Goal: Find specific page/section: Find specific page/section

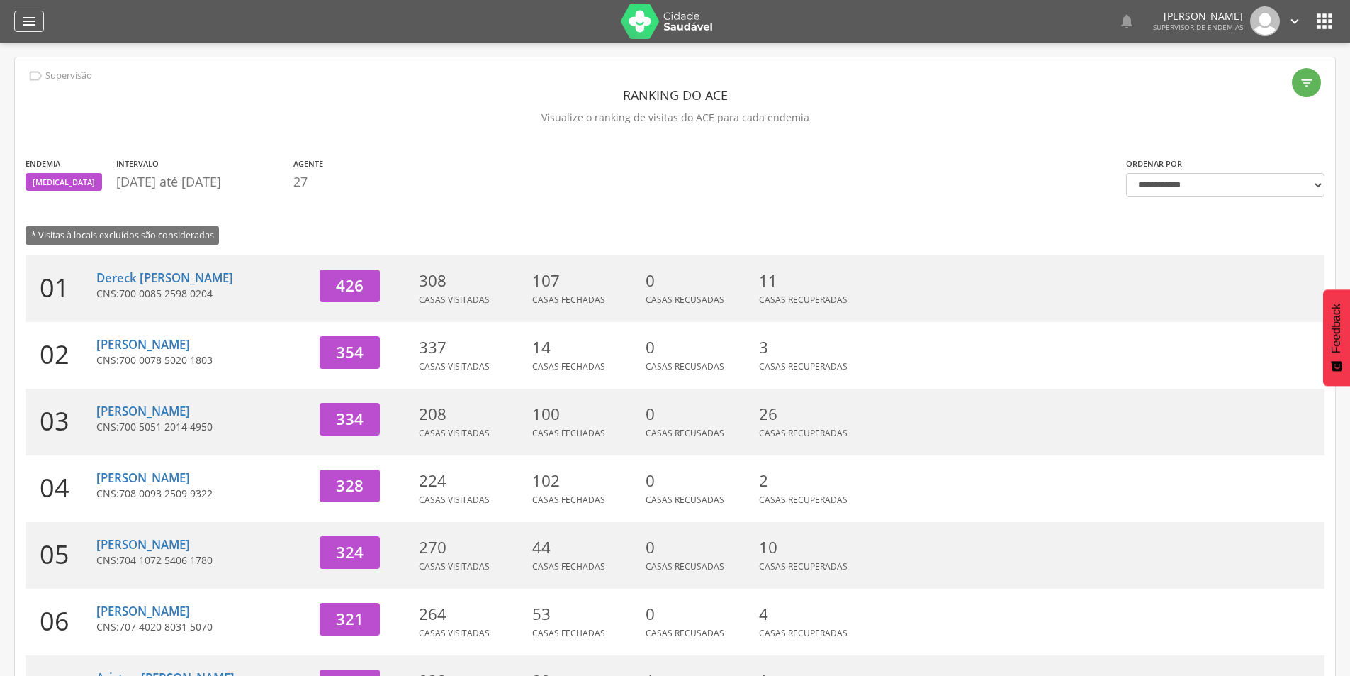
click at [38, 20] on div "" at bounding box center [29, 21] width 30 height 21
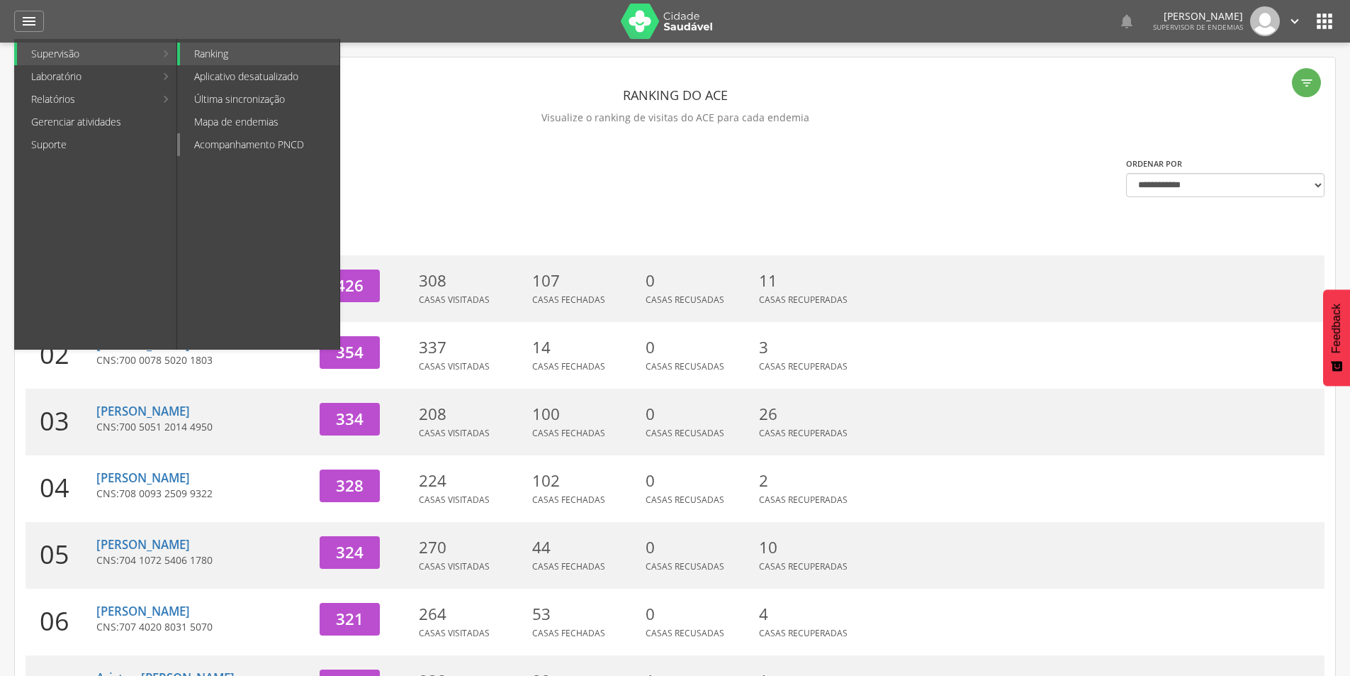
click at [254, 143] on link "Acompanhamento PNCD" at bounding box center [259, 144] width 159 height 23
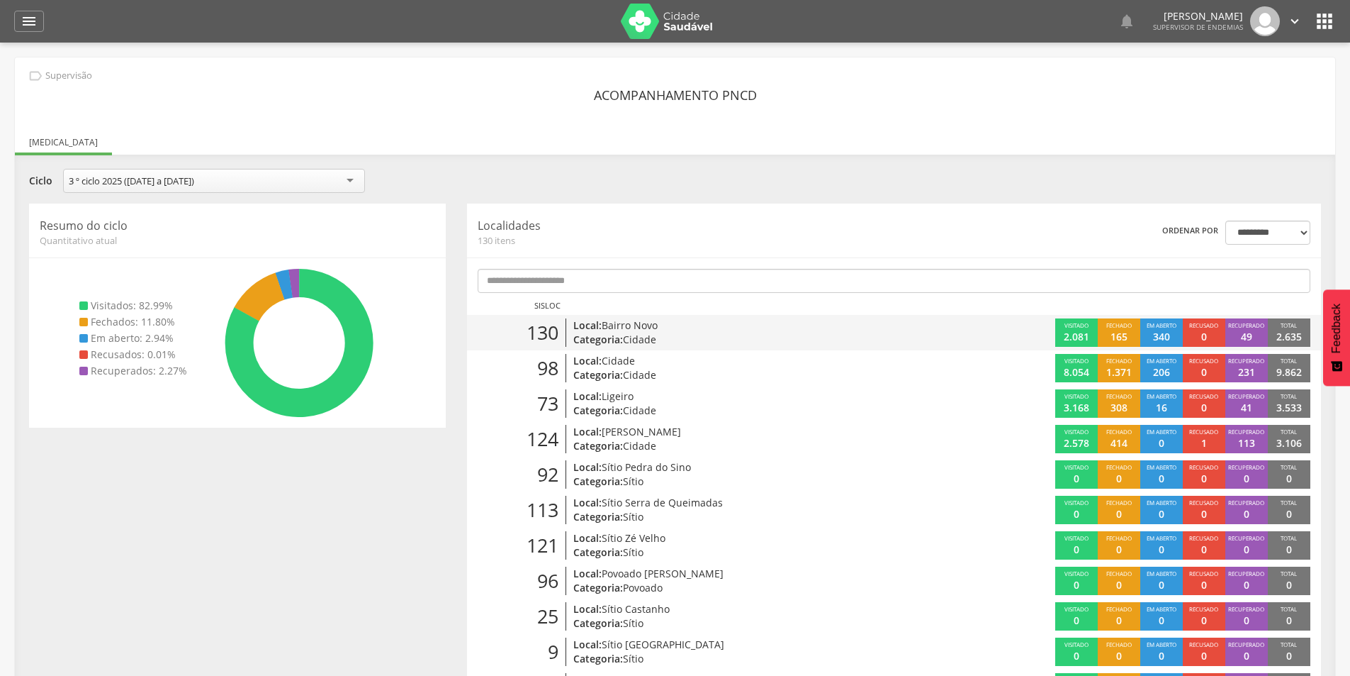
click at [885, 333] on p "340" at bounding box center [1161, 337] width 17 height 14
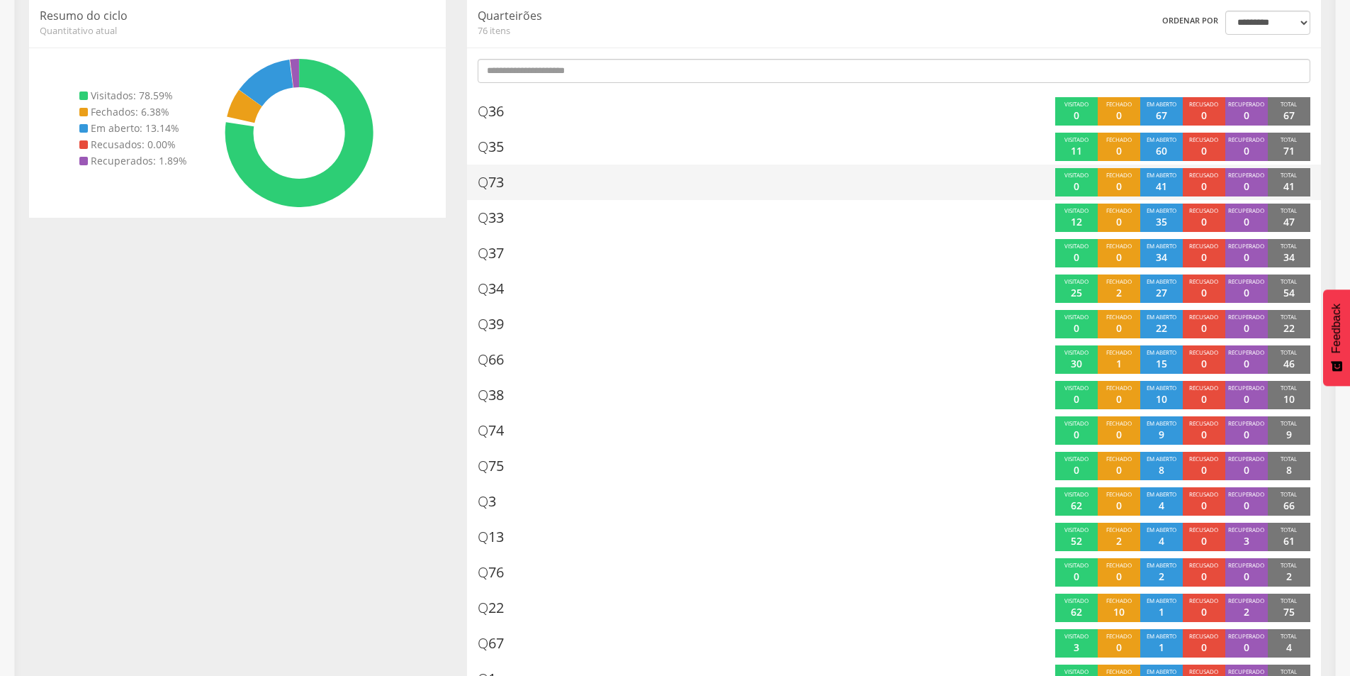
scroll to position [236, 0]
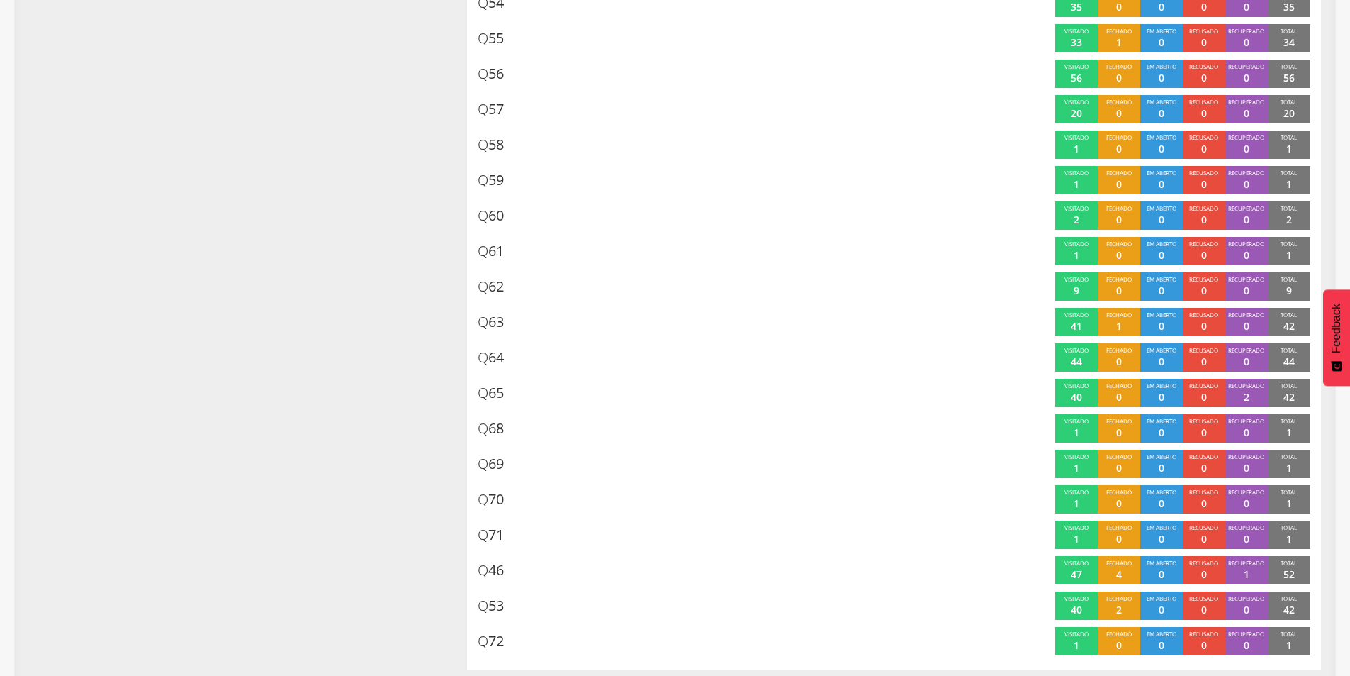
scroll to position [2367, 0]
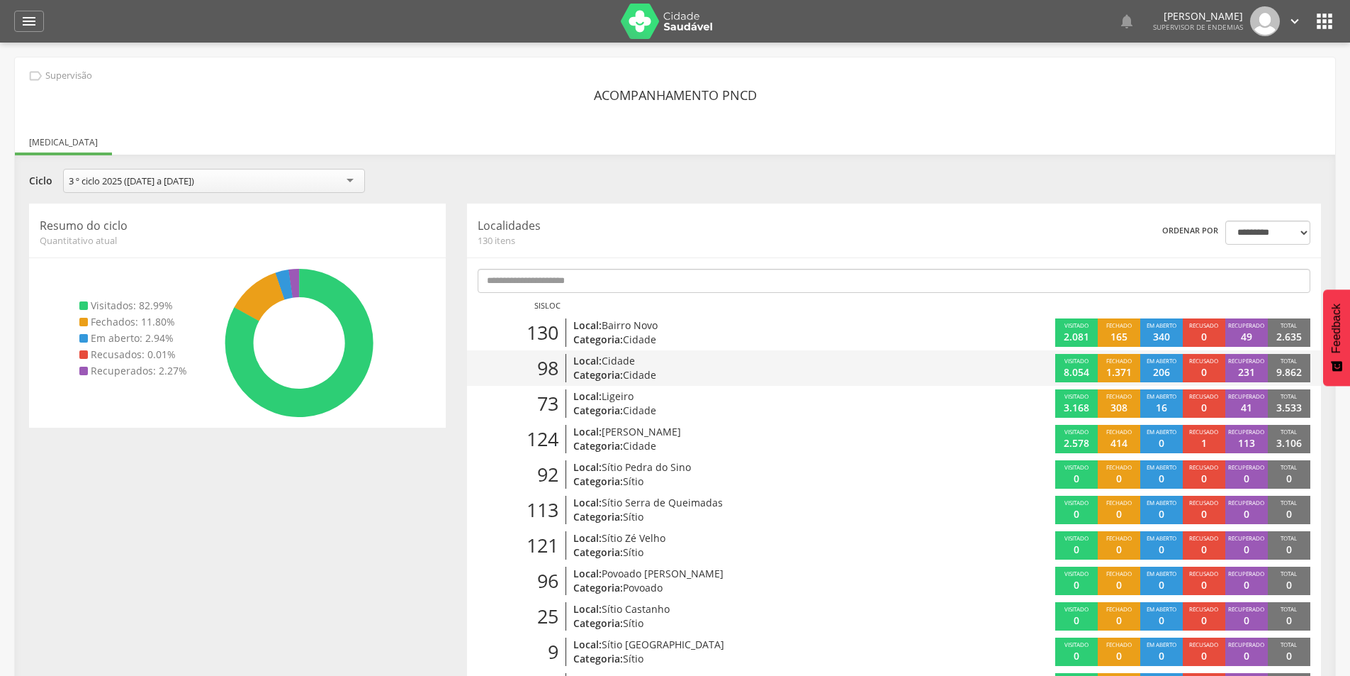
click at [1168, 368] on p "206" at bounding box center [1161, 372] width 17 height 14
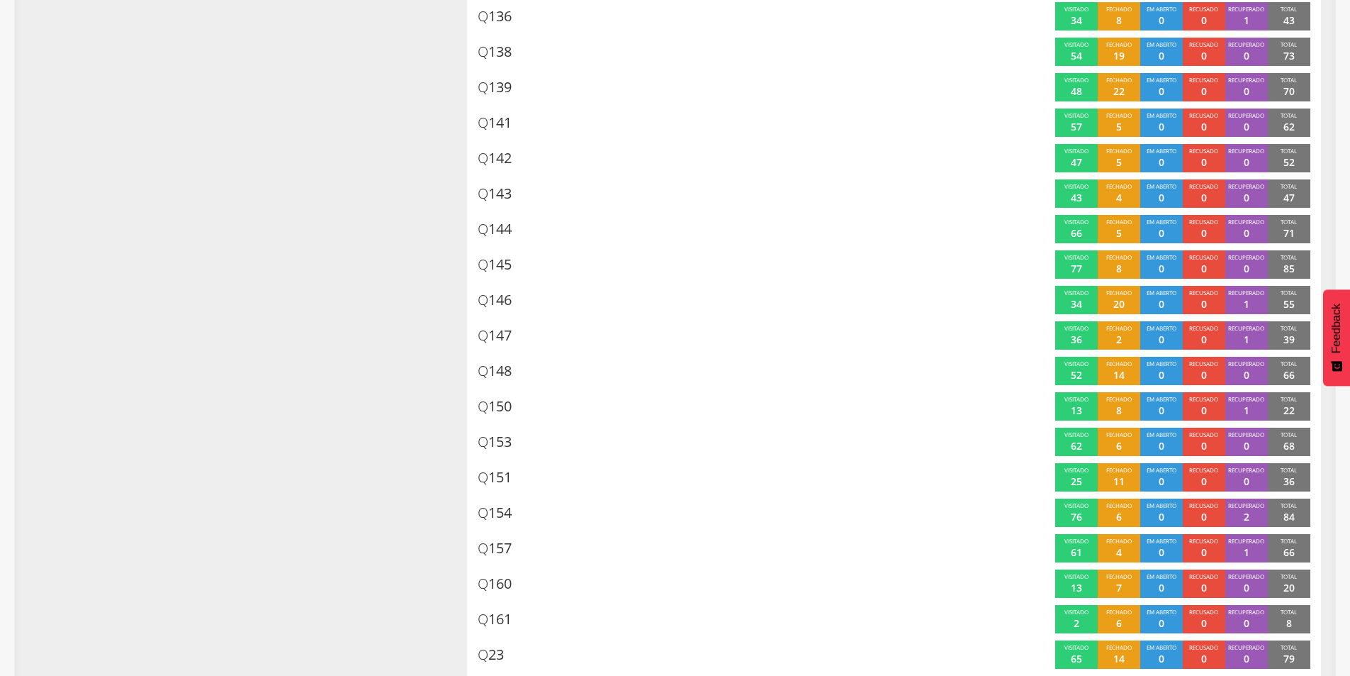
scroll to position [5380, 0]
